Goal: Task Accomplishment & Management: Manage account settings

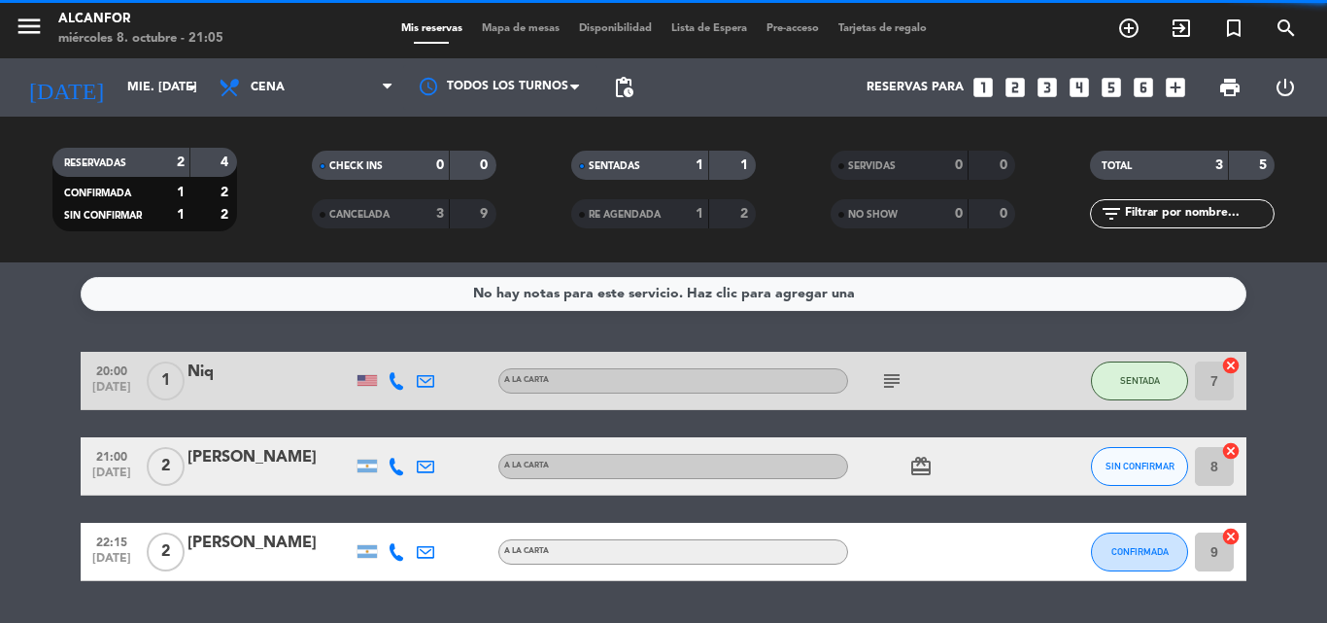
click at [464, 281] on div "No hay notas para este servicio. Haz clic para agregar una" at bounding box center [663, 294] width 1165 height 34
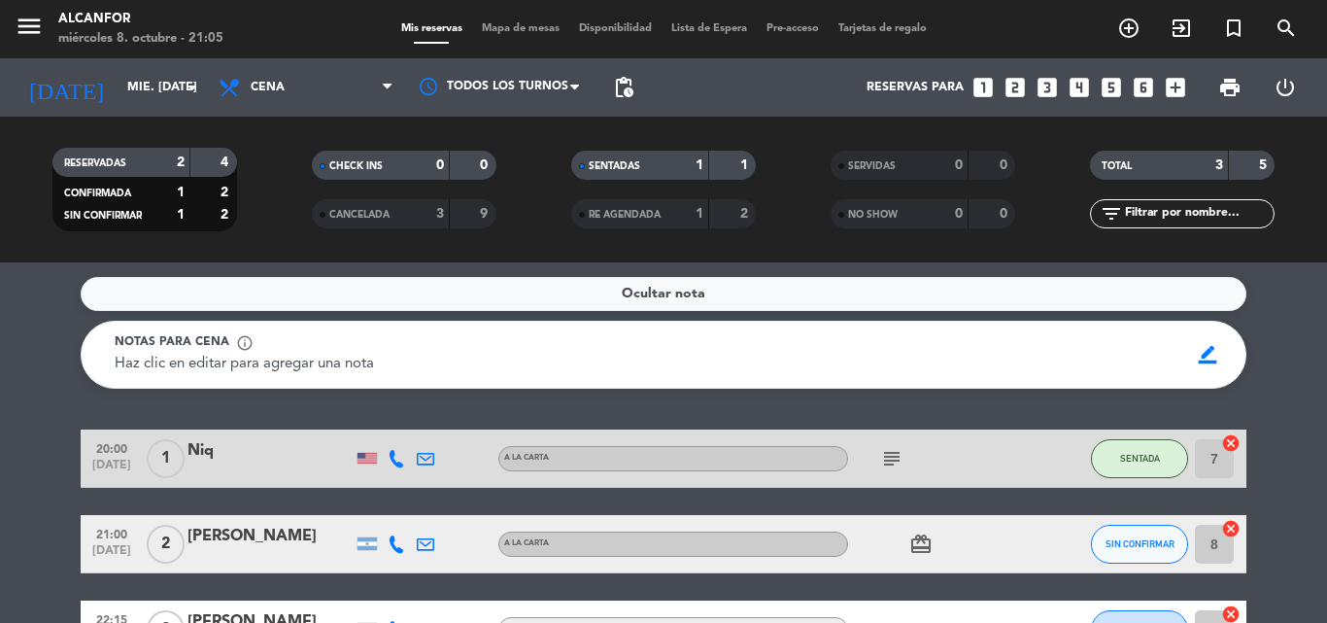
click at [582, 298] on div "Ocultar nota" at bounding box center [663, 294] width 1165 height 34
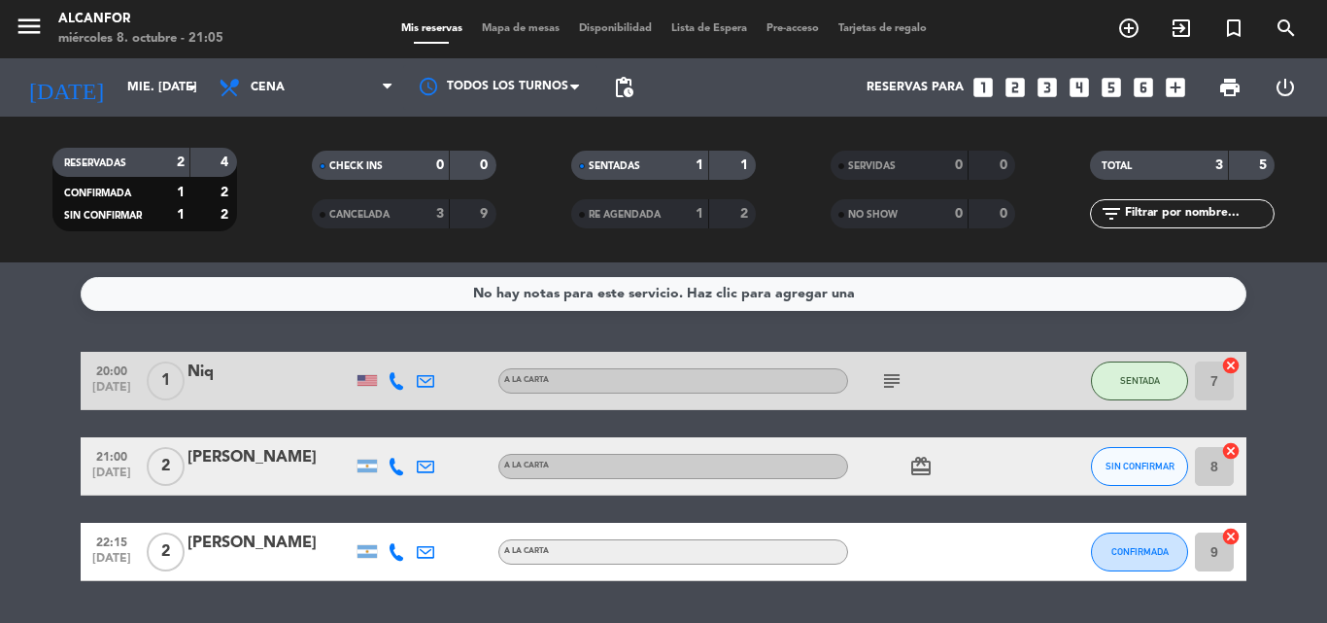
click at [629, 226] on div "RE AGENDADA 1 2" at bounding box center [663, 213] width 185 height 29
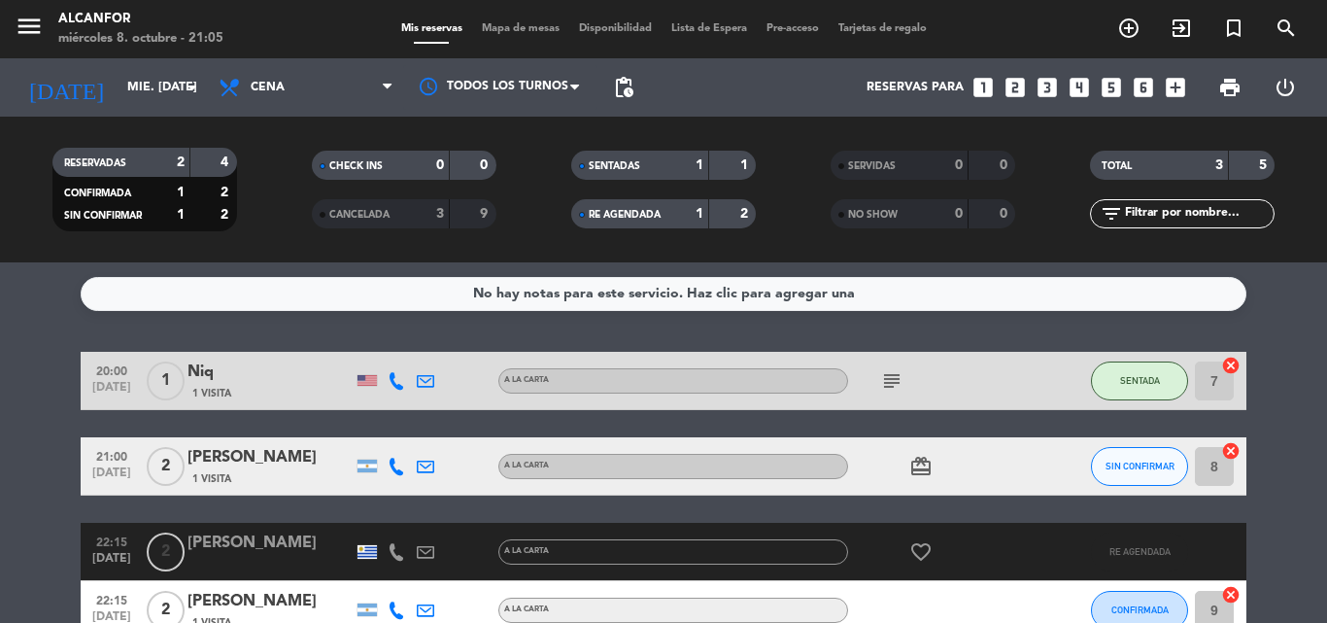
click at [629, 226] on div "RE AGENDADA 1 2" at bounding box center [663, 213] width 185 height 29
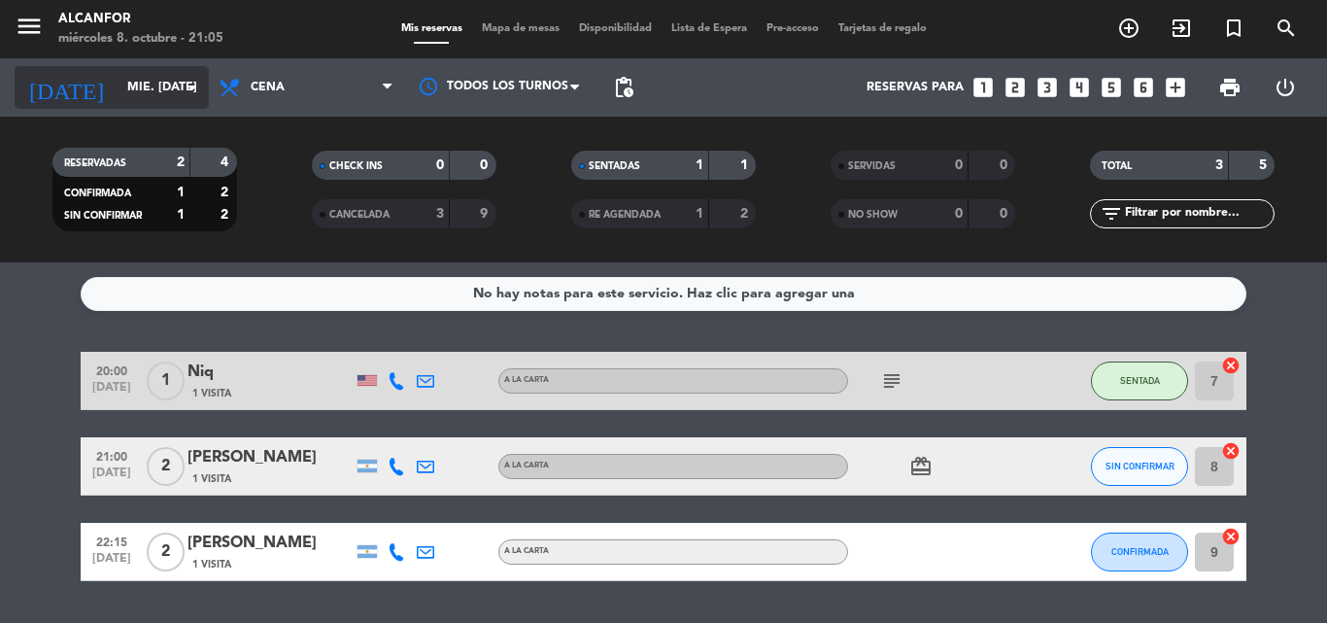
click at [156, 104] on input "mié. [DATE]" at bounding box center [200, 87] width 164 height 33
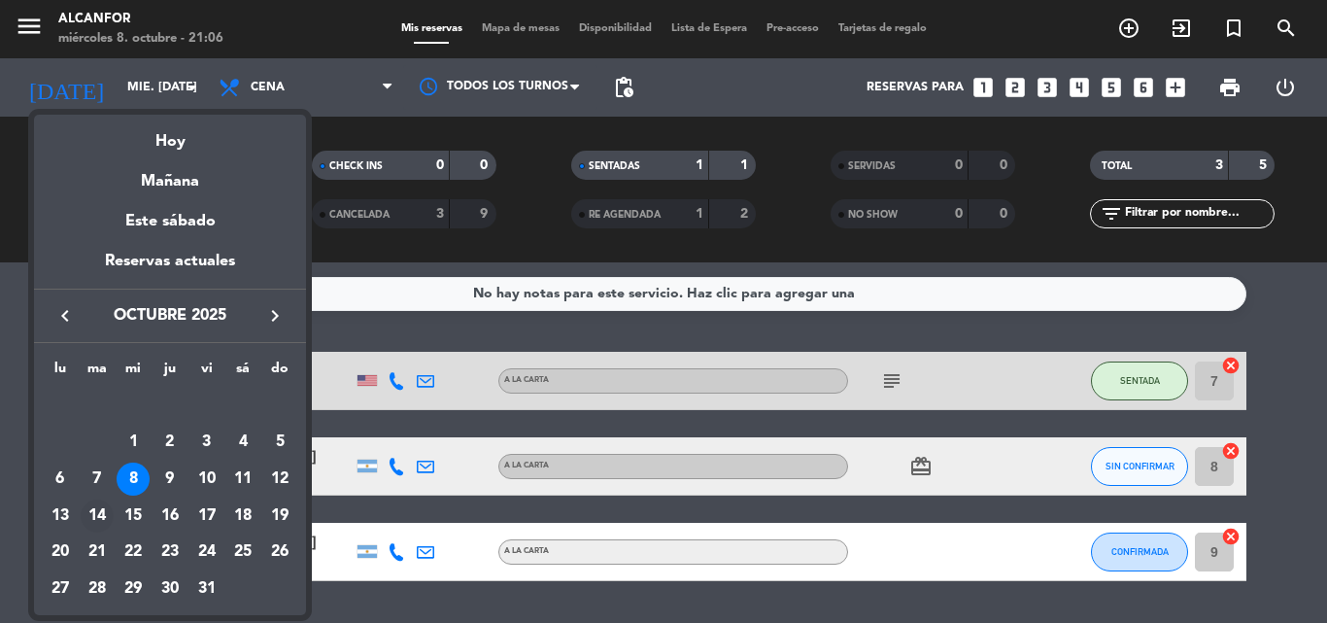
click at [98, 517] on div "14" at bounding box center [97, 515] width 33 height 33
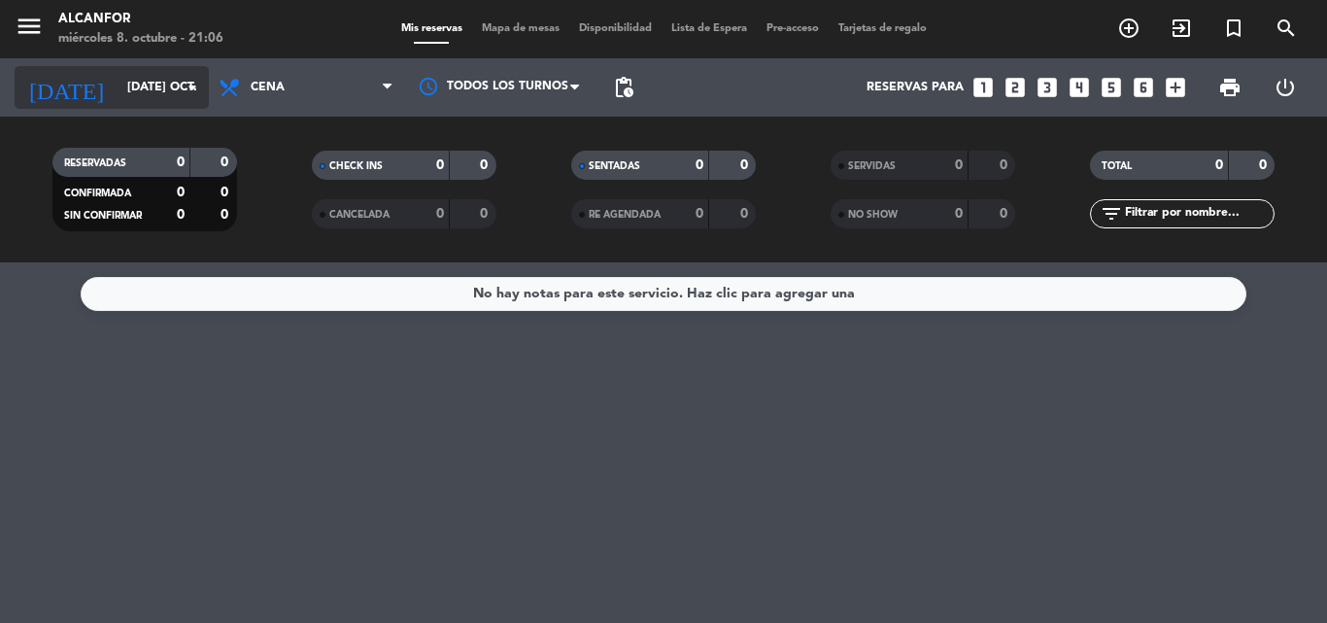
click at [124, 82] on input "[DATE] oct." at bounding box center [200, 87] width 164 height 33
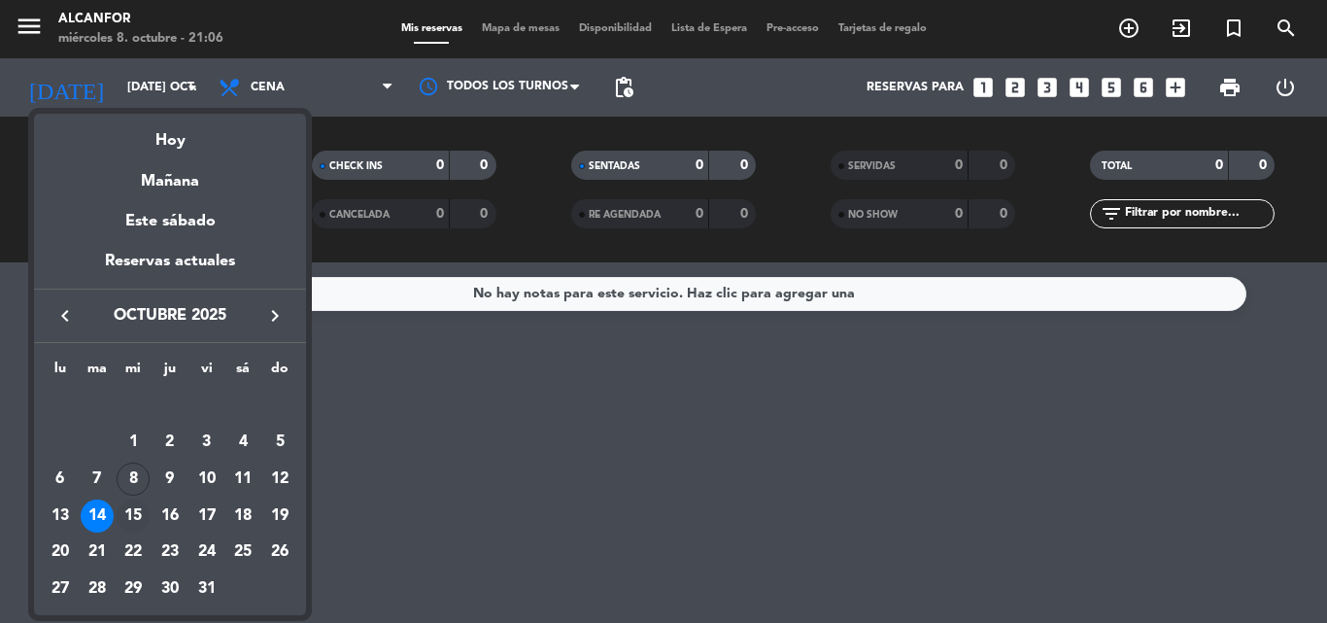
click at [137, 525] on div "15" at bounding box center [133, 515] width 33 height 33
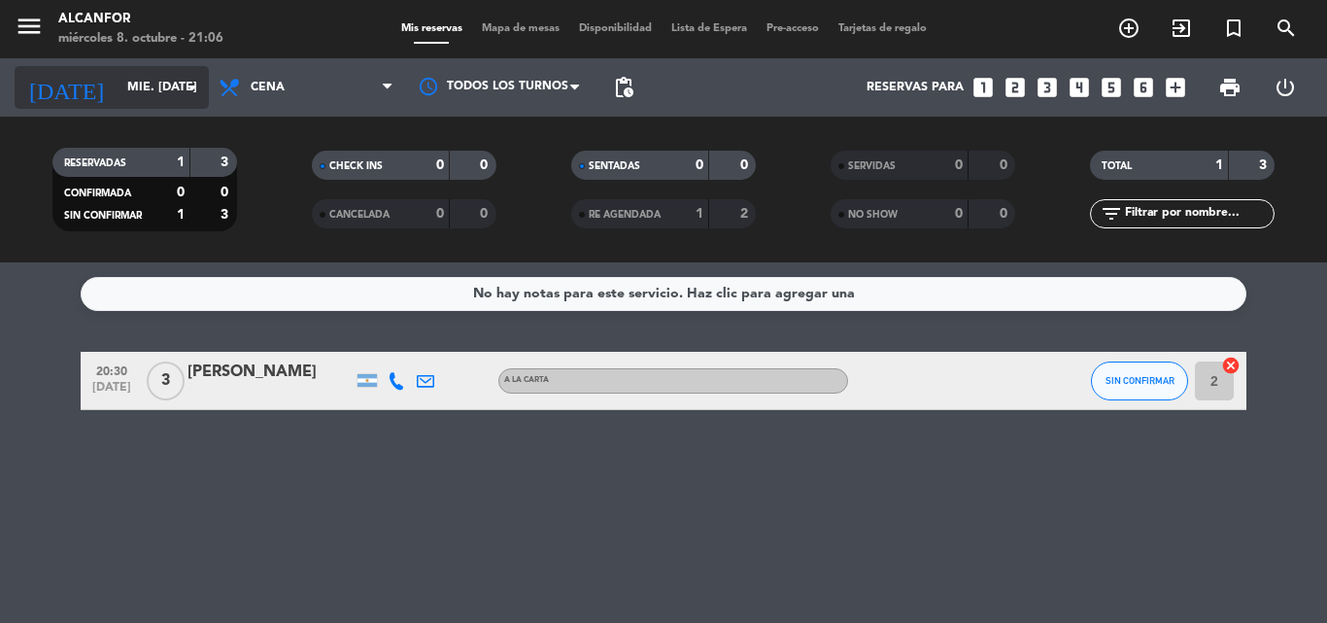
click at [118, 93] on input "mié. [DATE]" at bounding box center [200, 87] width 164 height 33
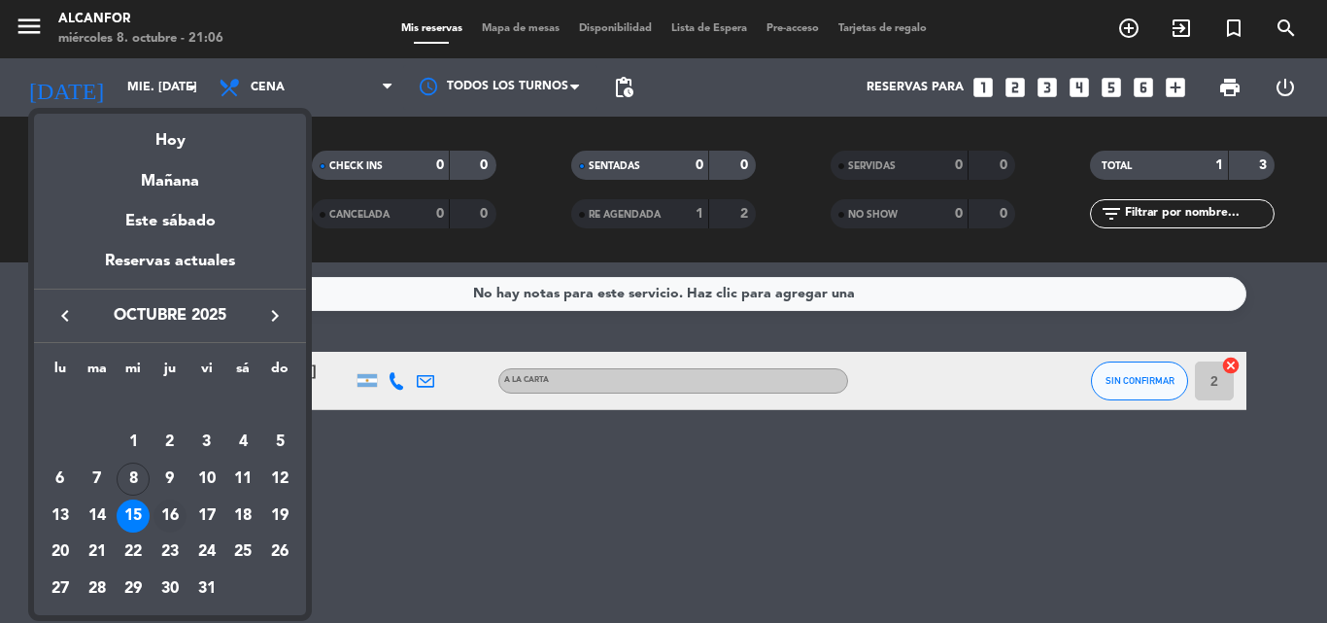
click at [169, 528] on div "16" at bounding box center [169, 515] width 33 height 33
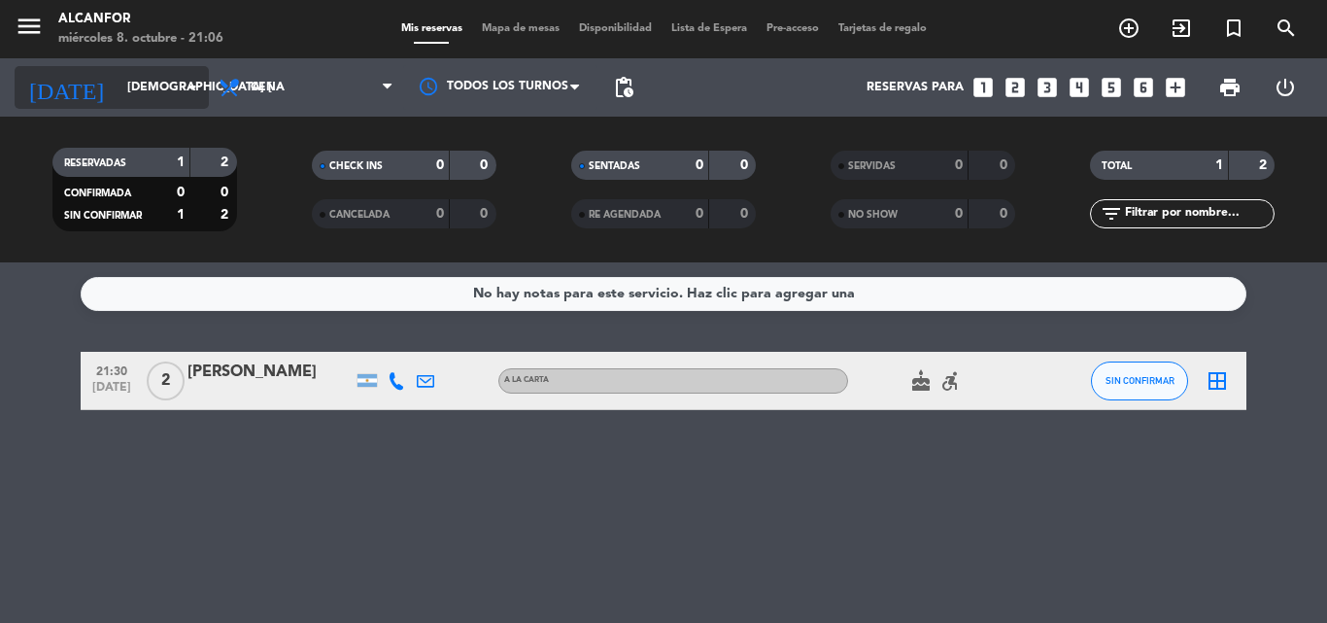
click at [143, 101] on input "[DEMOGRAPHIC_DATA] [DATE]" at bounding box center [200, 87] width 164 height 33
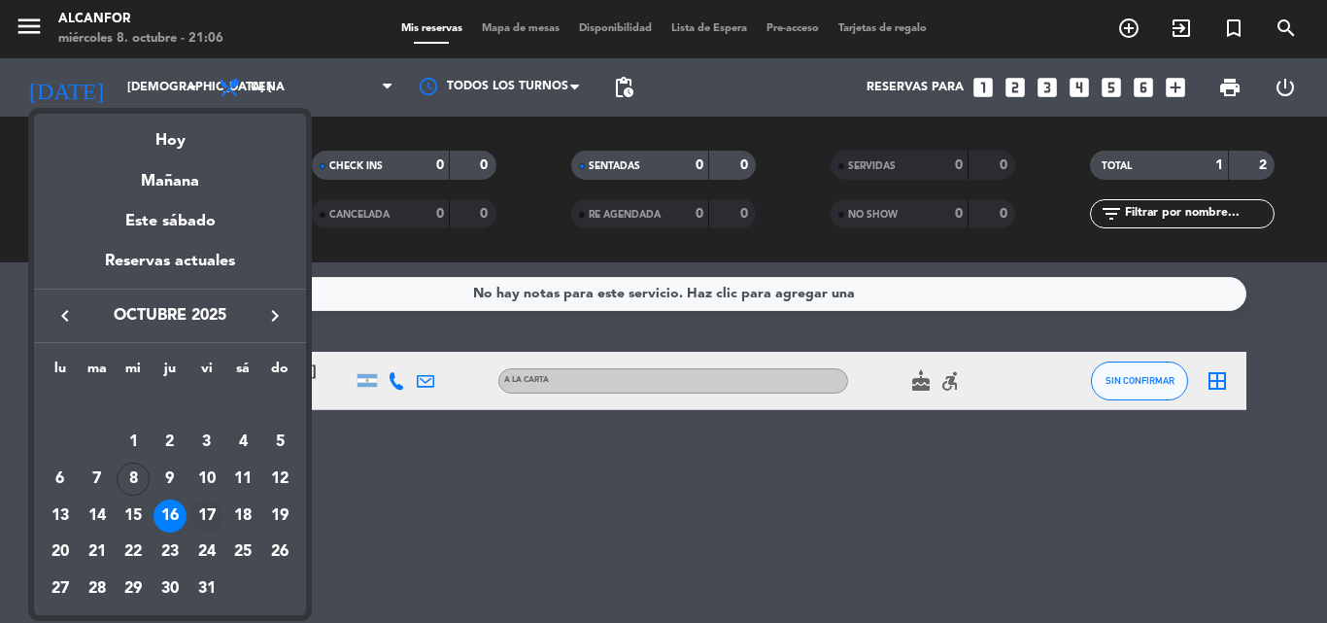
click at [220, 518] on div "17" at bounding box center [206, 515] width 33 height 33
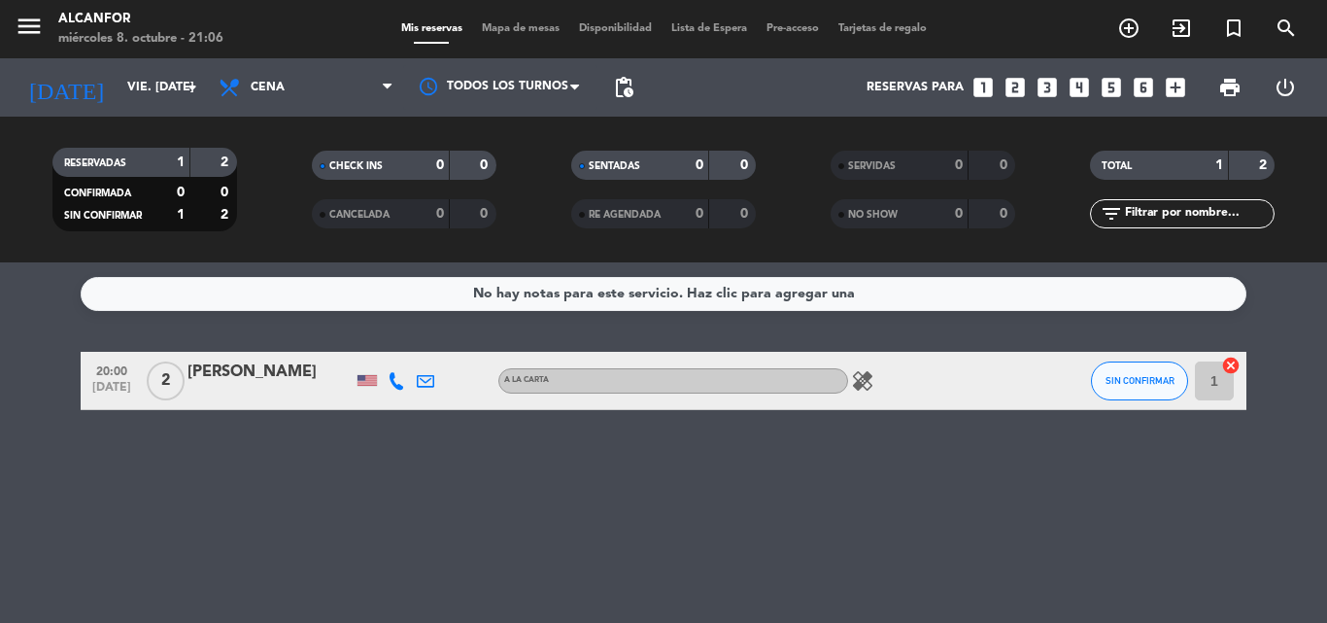
click at [866, 381] on icon "healing" at bounding box center [862, 380] width 23 height 23
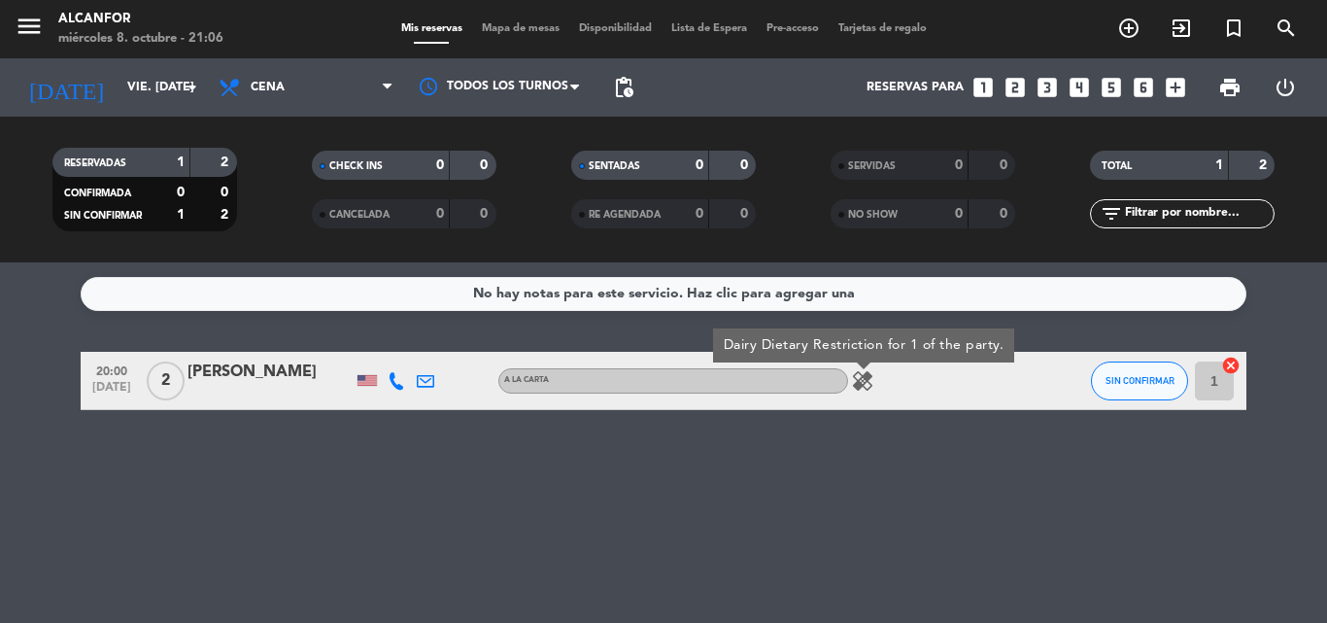
click at [147, 61] on div "[DATE] vie. [DATE] arrow_drop_down" at bounding box center [112, 87] width 194 height 58
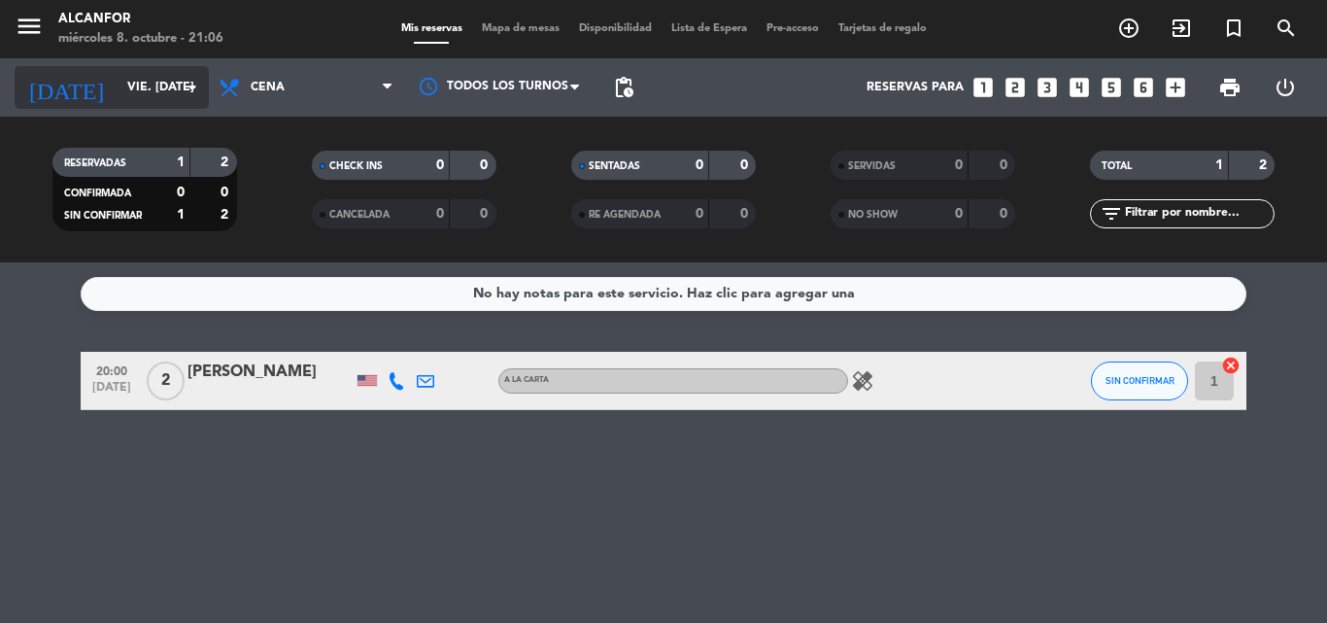
click at [128, 92] on input "vie. [DATE]" at bounding box center [200, 87] width 164 height 33
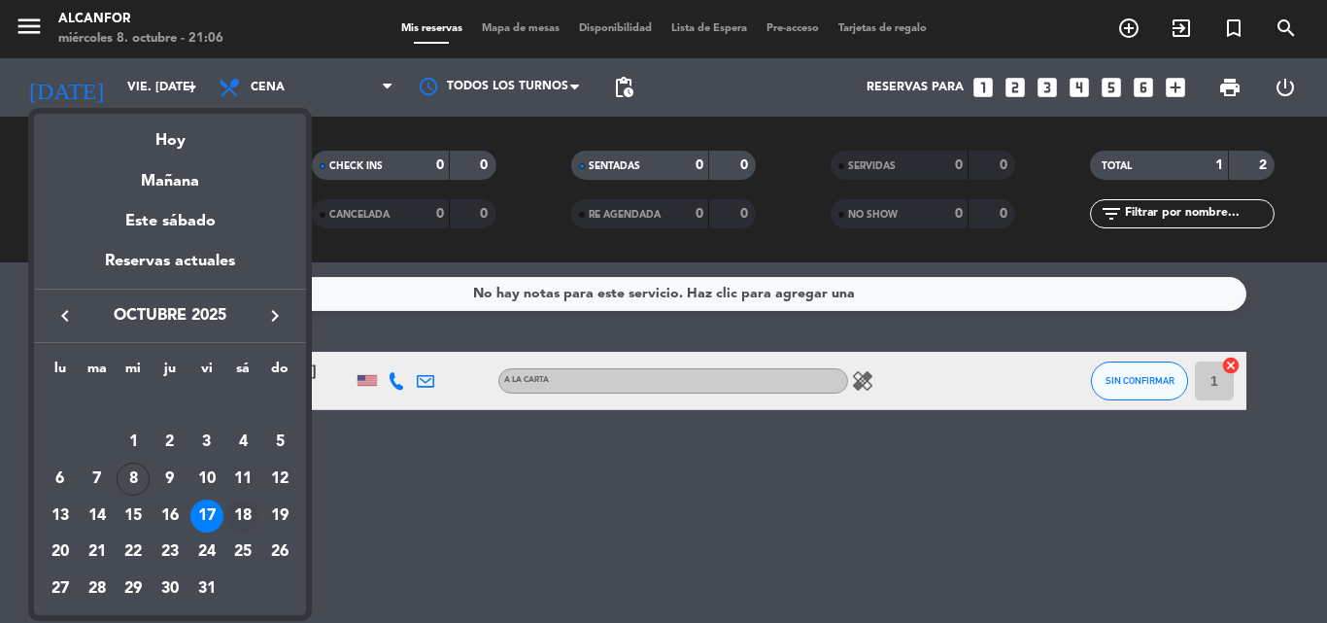
click at [243, 508] on div "18" at bounding box center [242, 515] width 33 height 33
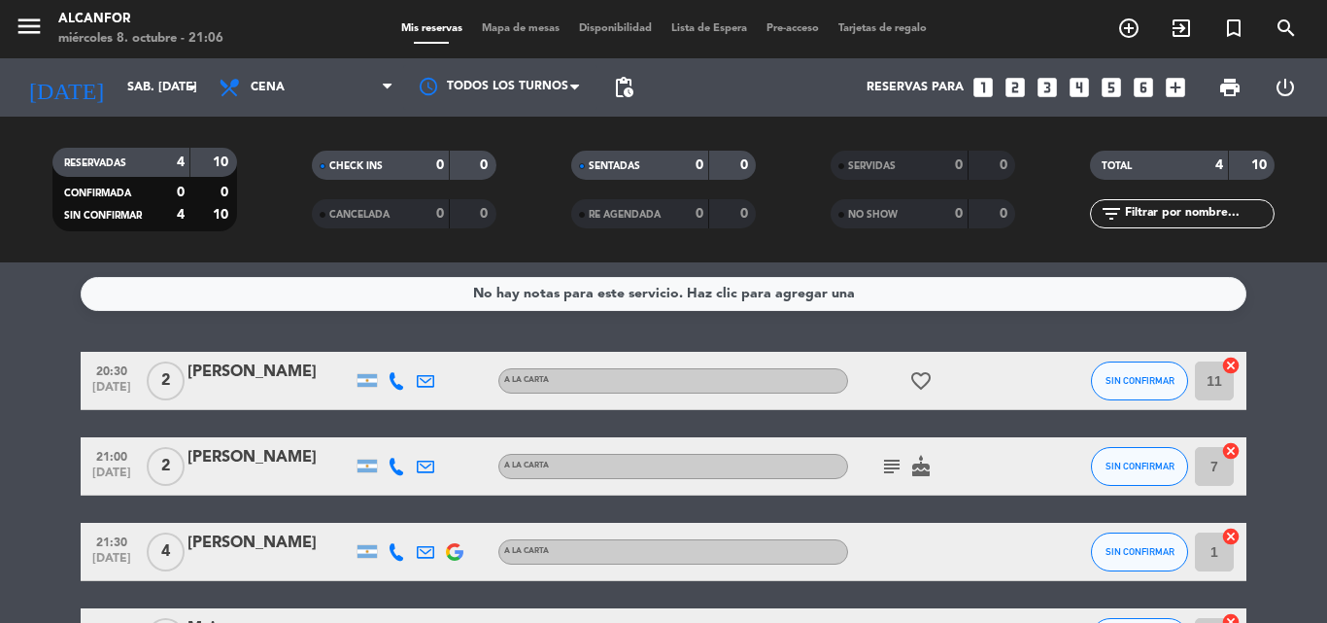
click at [881, 456] on icon "subject" at bounding box center [891, 466] width 23 height 23
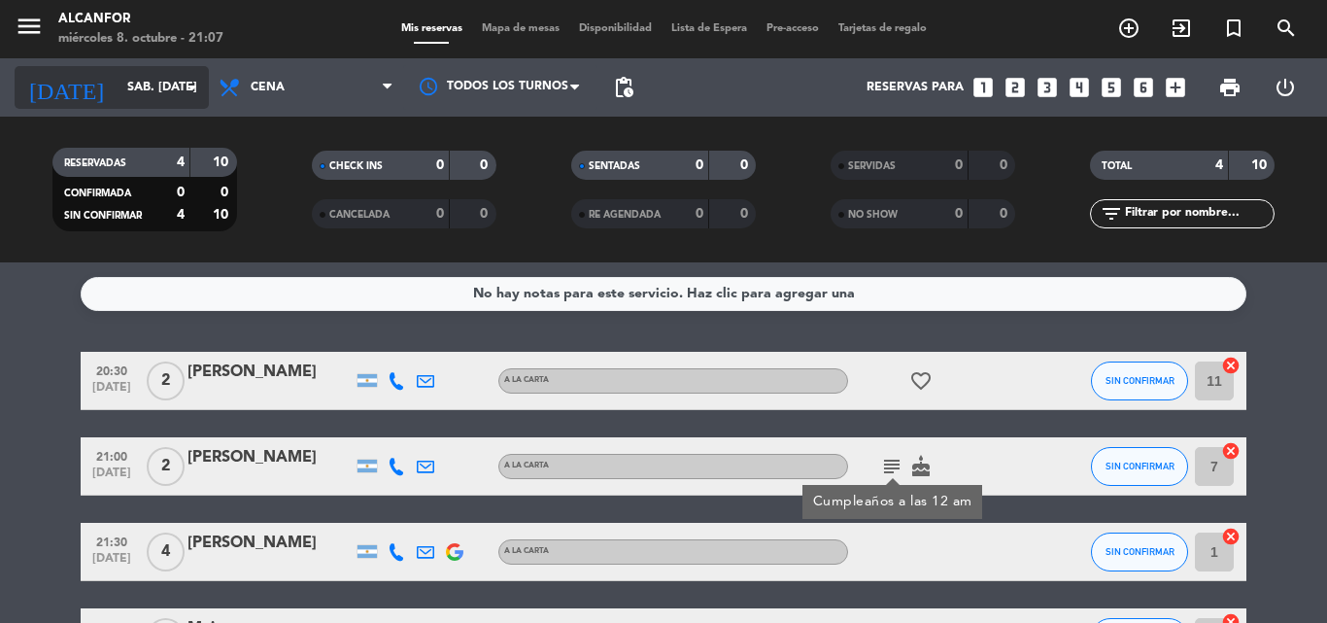
click at [148, 69] on div "[DATE] sáb. [DATE] arrow_drop_down" at bounding box center [112, 87] width 194 height 43
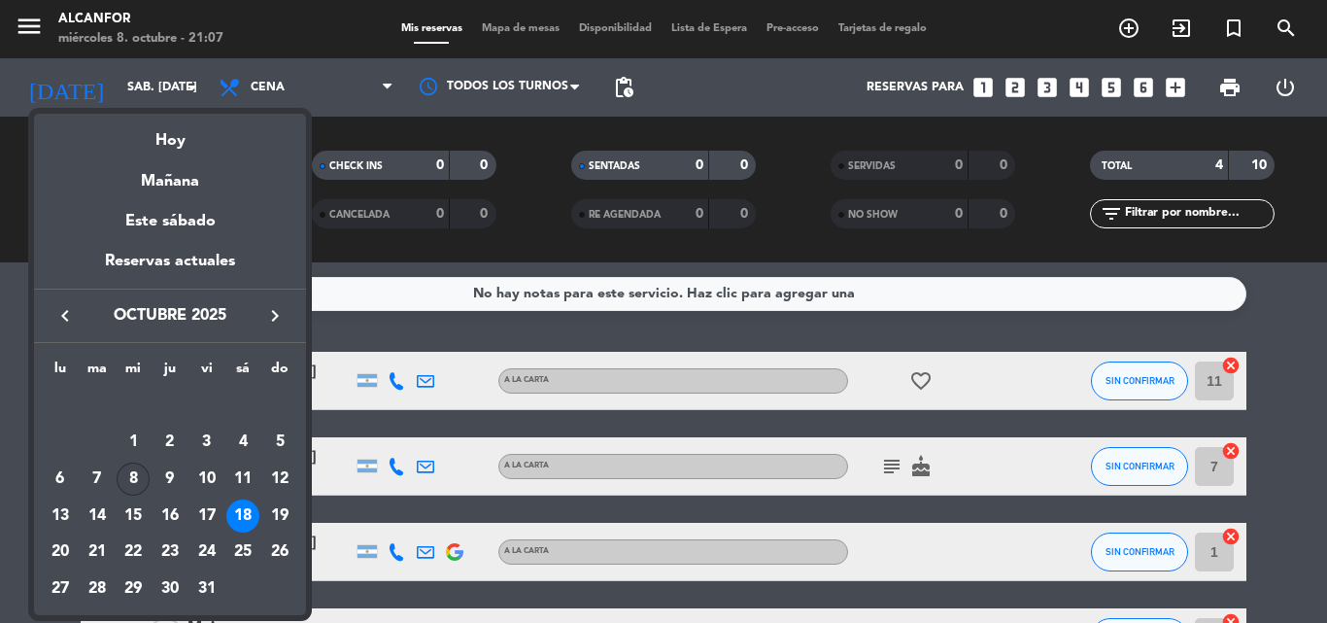
click at [133, 478] on div "8" at bounding box center [133, 478] width 33 height 33
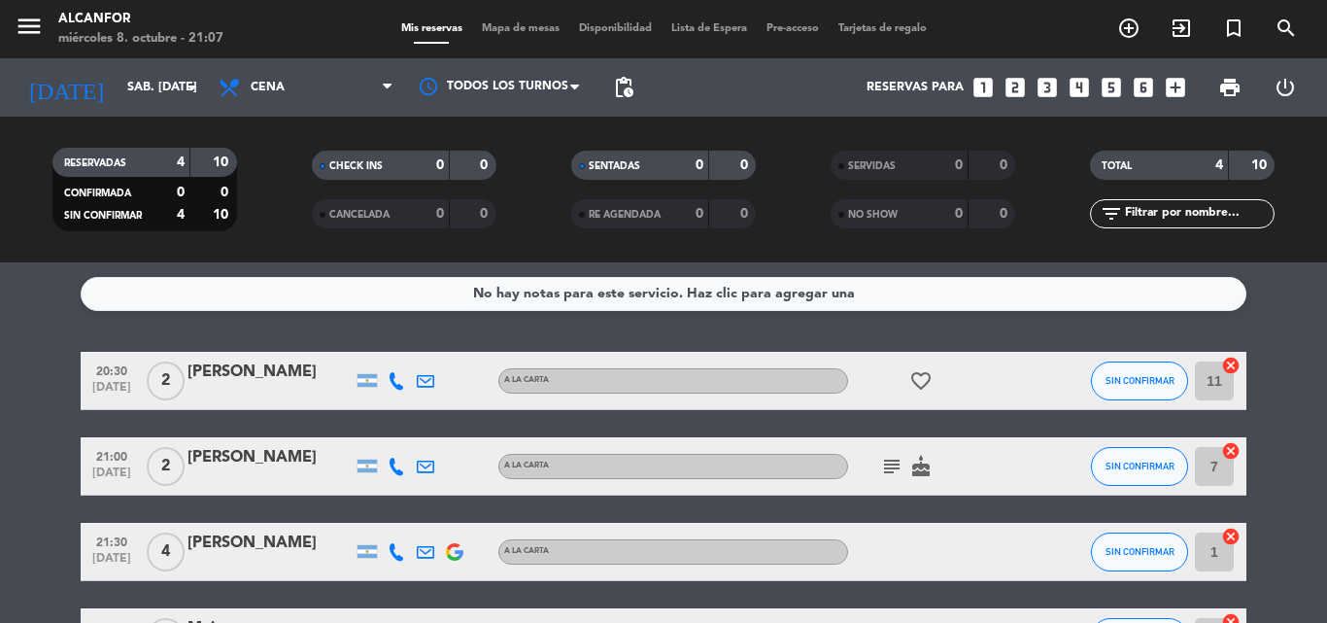
type input "mié. [DATE]"
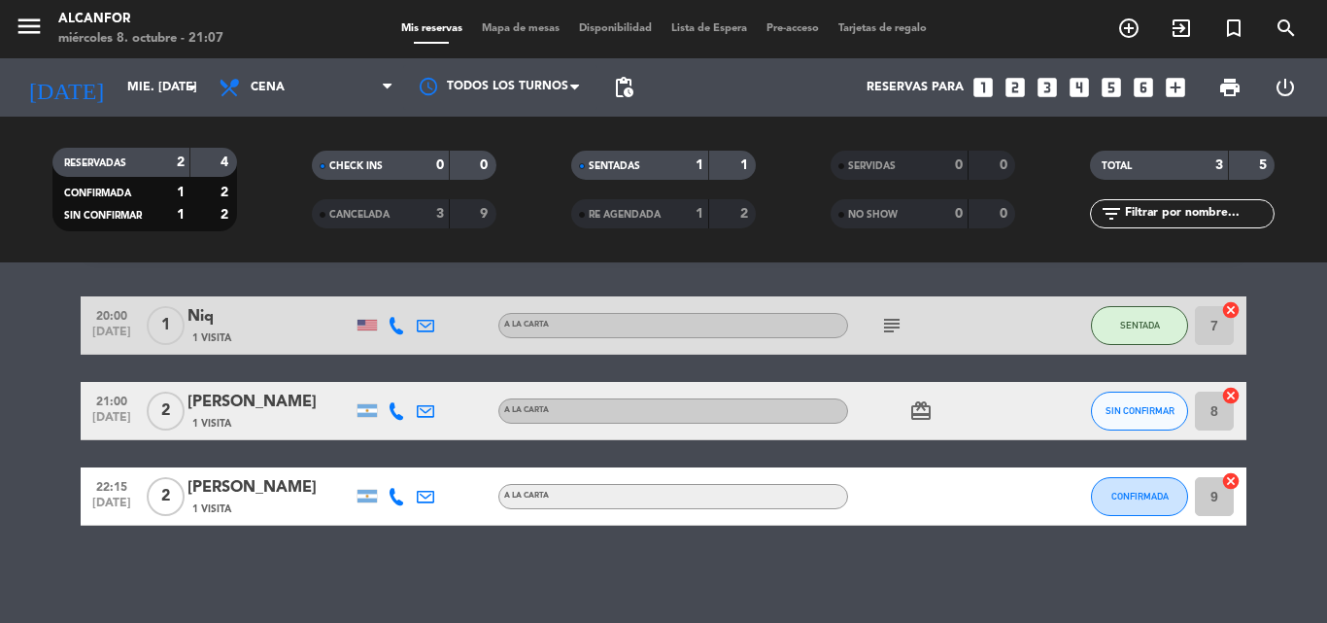
scroll to position [39, 0]
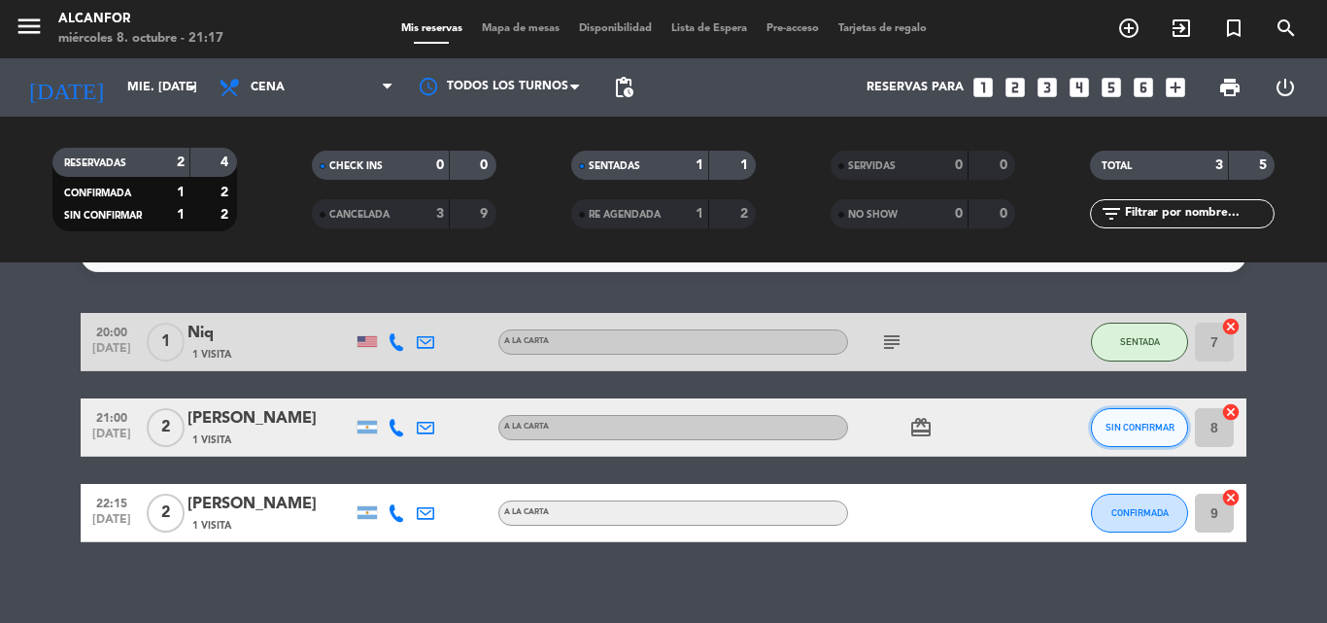
click at [1138, 423] on span "SIN CONFIRMAR" at bounding box center [1139, 427] width 69 height 11
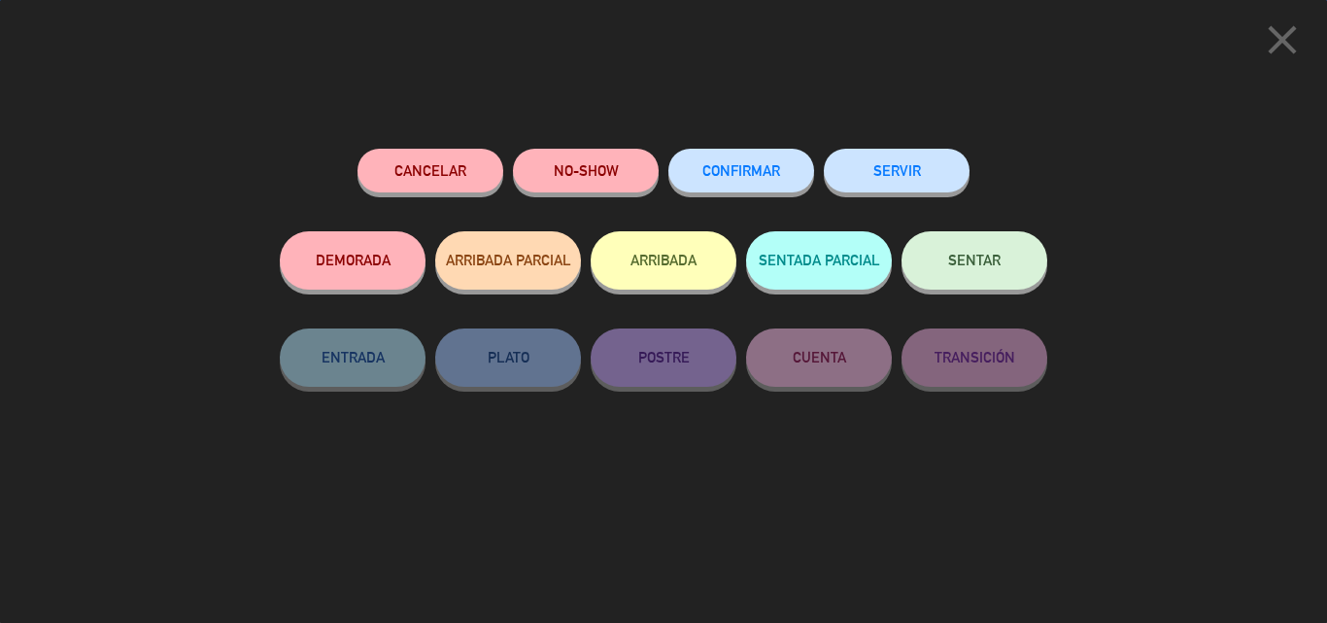
click at [999, 272] on button "SENTAR" at bounding box center [974, 260] width 146 height 58
